Goal: Communication & Community: Answer question/provide support

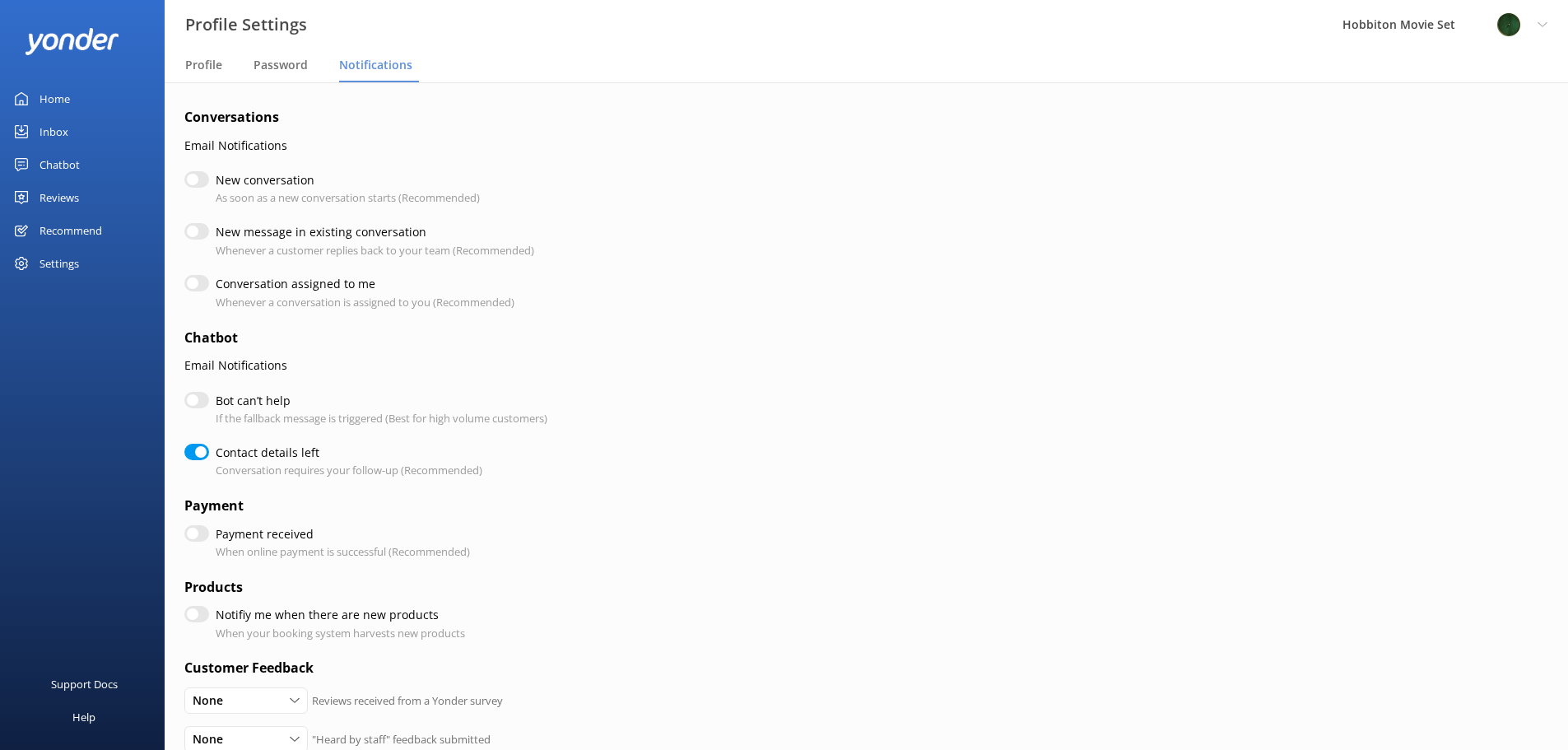
click at [46, 100] on div "Home" at bounding box center [55, 99] width 30 height 33
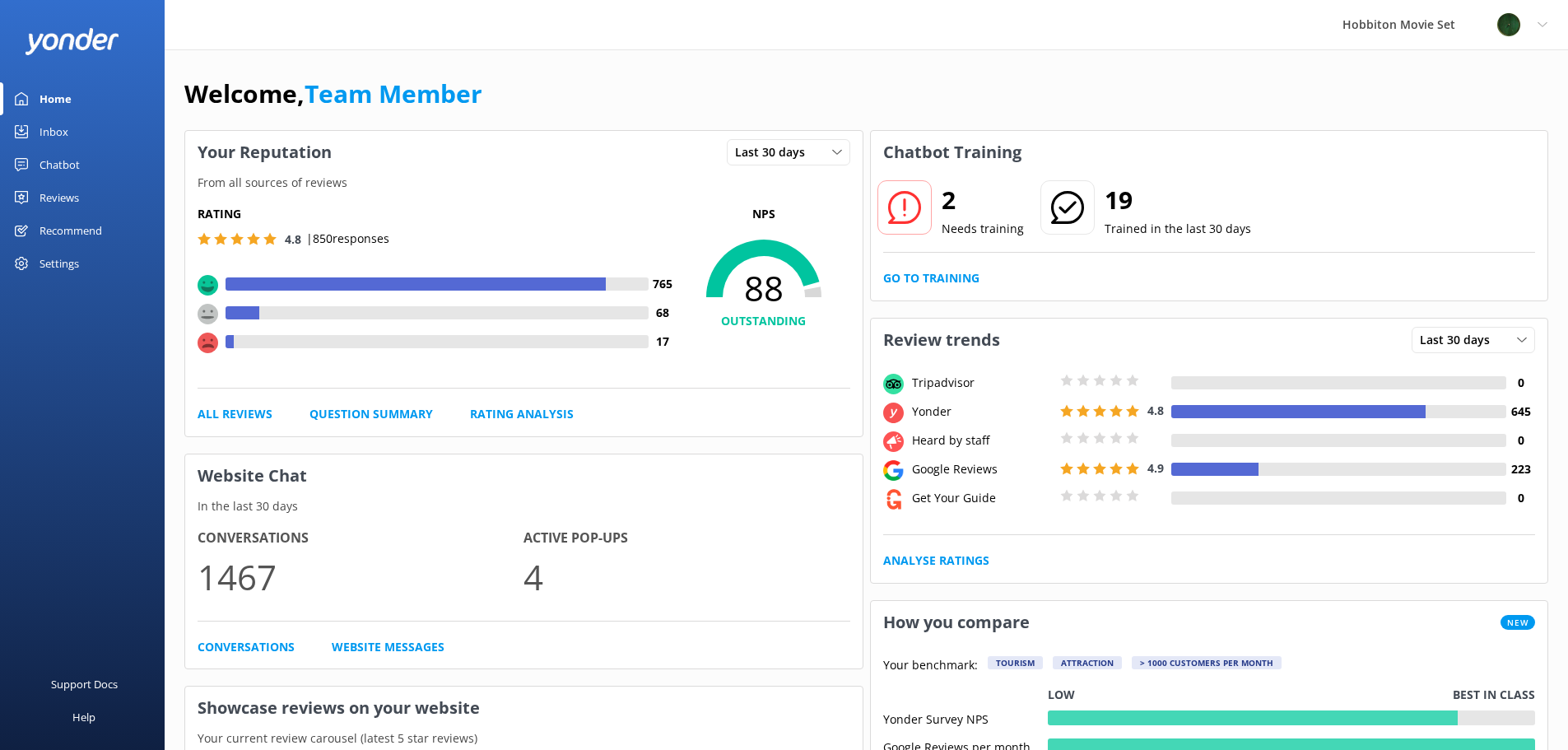
click at [72, 169] on div "Chatbot" at bounding box center [60, 165] width 40 height 33
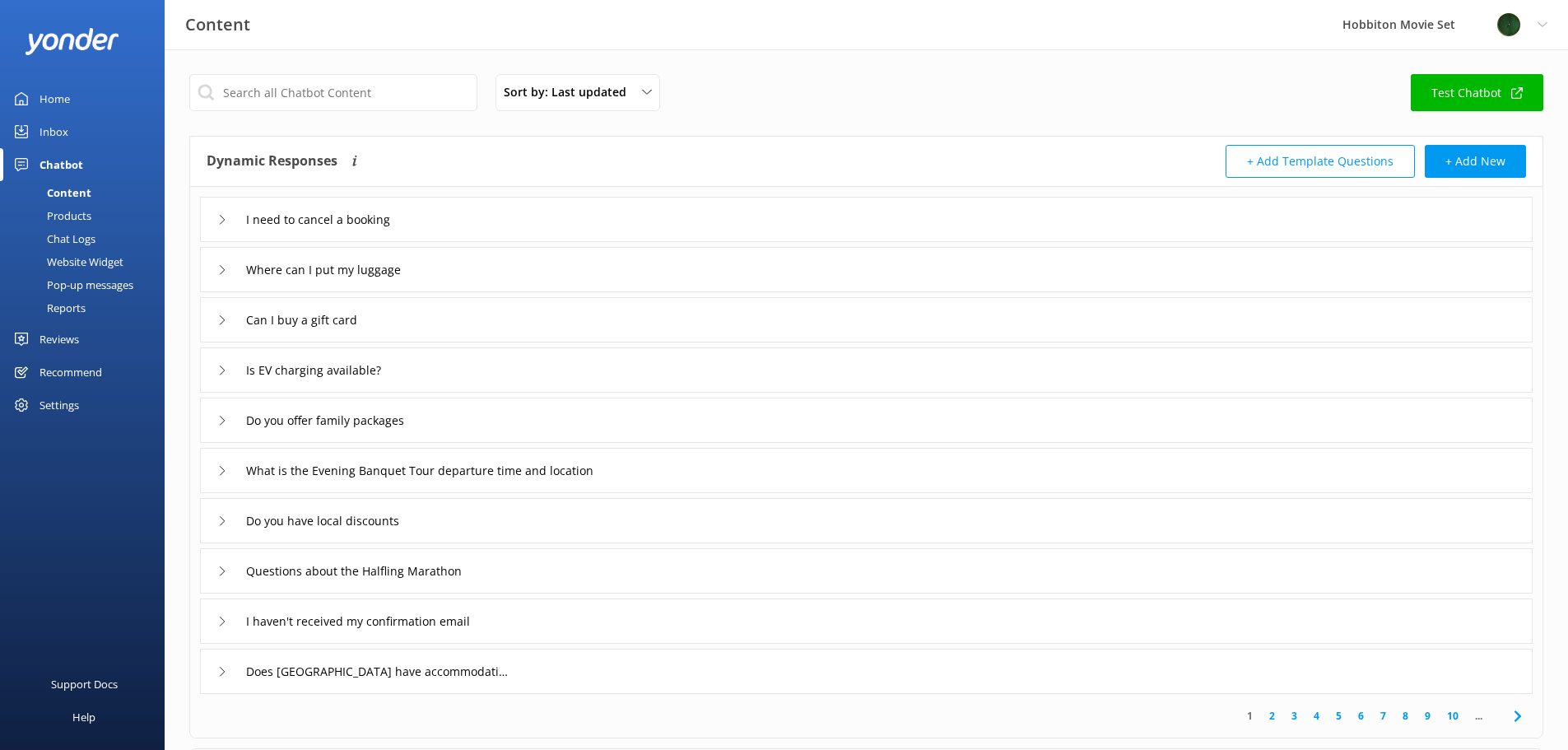
click at [45, 124] on div "Inbox" at bounding box center [54, 132] width 29 height 33
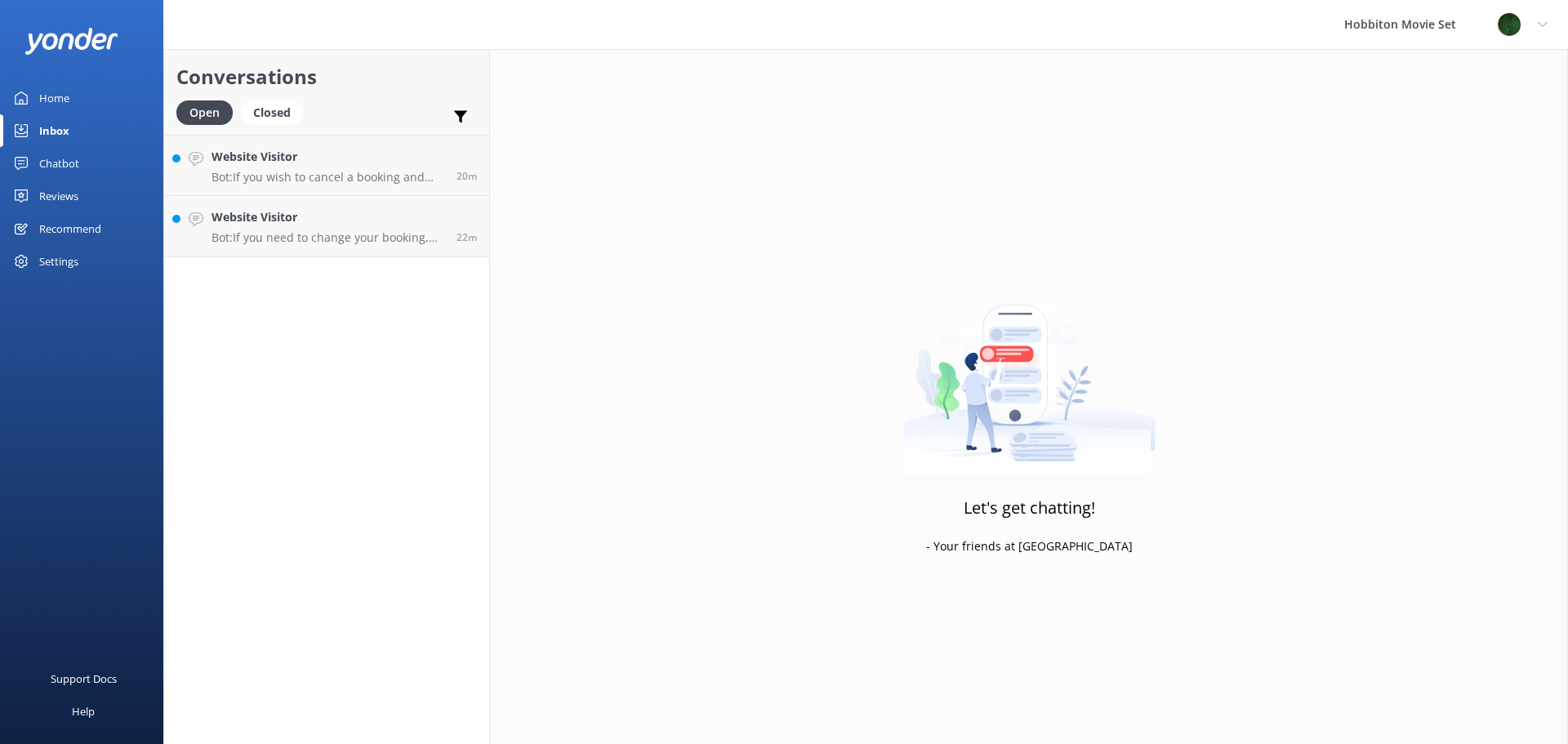
click at [1057, 91] on div "Let's get chatting! - Your friends at [GEOGRAPHIC_DATA]" at bounding box center [1029, 421] width 1078 height 744
